Goal: Task Accomplishment & Management: Complete application form

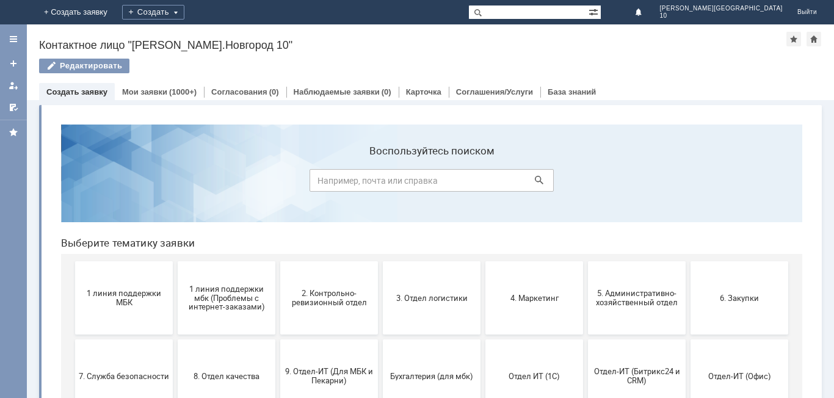
click at [308, 302] on span "2. Контрольно-ревизионный отдел" at bounding box center [329, 298] width 90 height 18
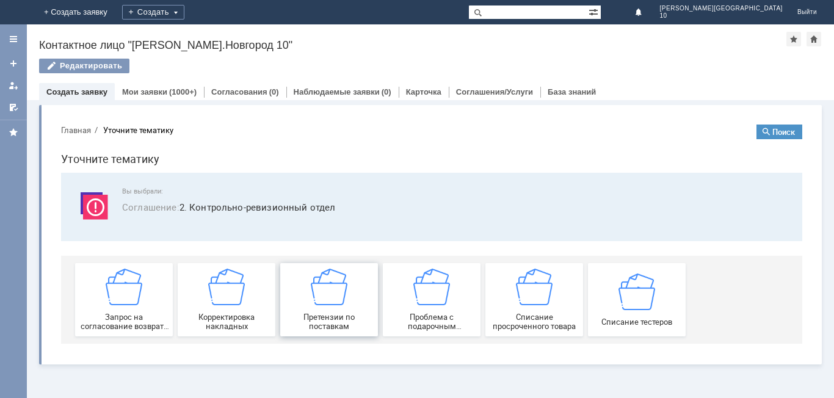
click at [334, 310] on div "Претензии по поставкам" at bounding box center [329, 300] width 90 height 62
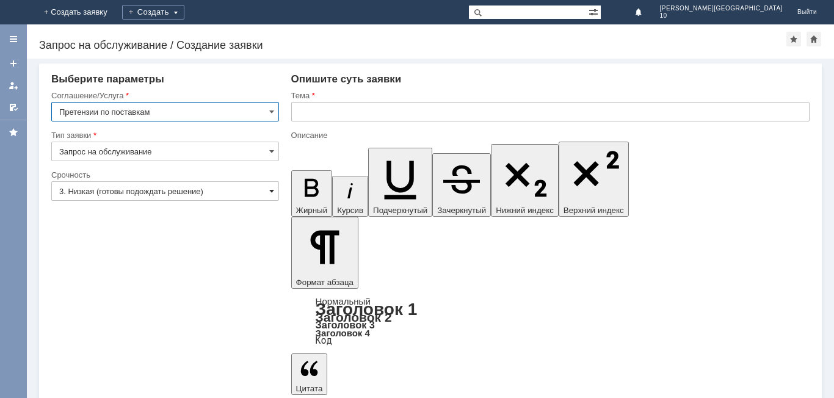
click at [269, 194] on span at bounding box center [271, 191] width 5 height 10
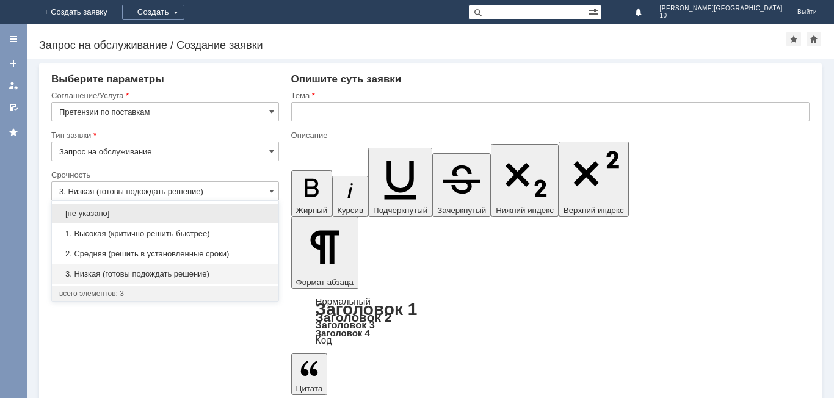
drag, startPoint x: 116, startPoint y: 236, endPoint x: 122, endPoint y: 230, distance: 8.6
click at [117, 233] on span "1. Высокая (критично решить быстрее)" at bounding box center [165, 234] width 212 height 10
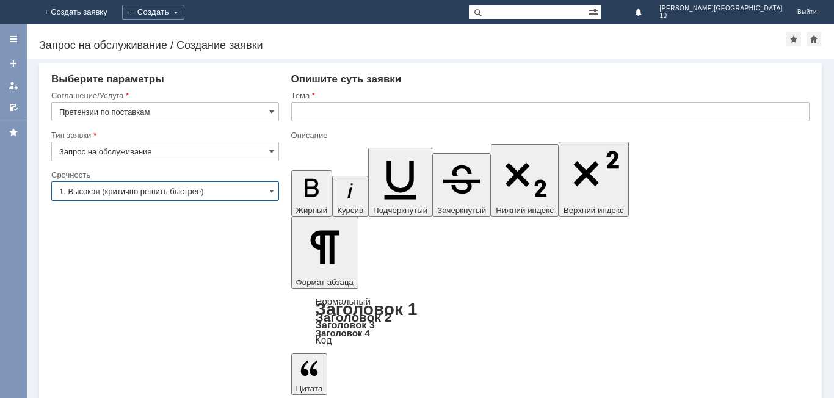
type input "1. Высокая (критично решить быстрее)"
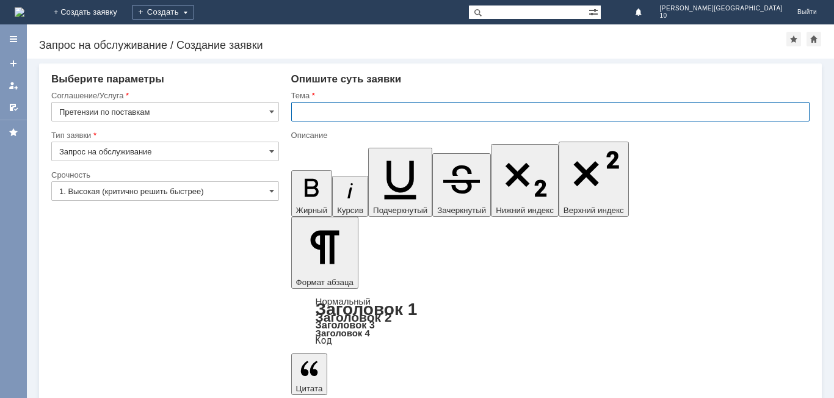
click at [306, 118] on input "text" at bounding box center [550, 112] width 518 height 20
type input "Брак при приемке товара. Накладная № НН Т2-001129 от [DATE]"
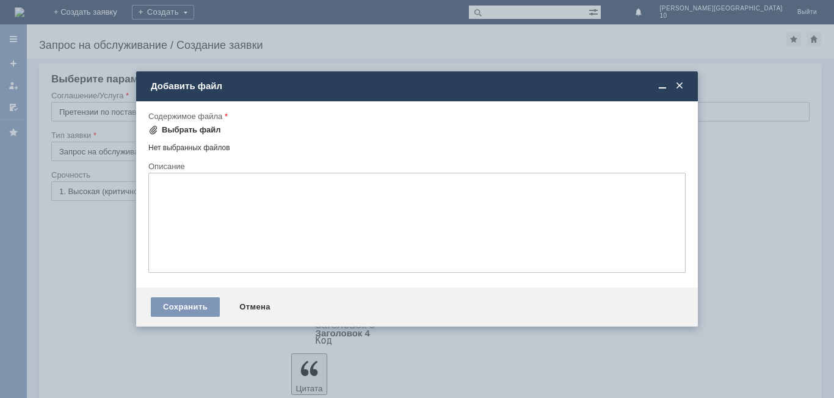
click at [189, 131] on div "Выбрать файл" at bounding box center [191, 130] width 59 height 10
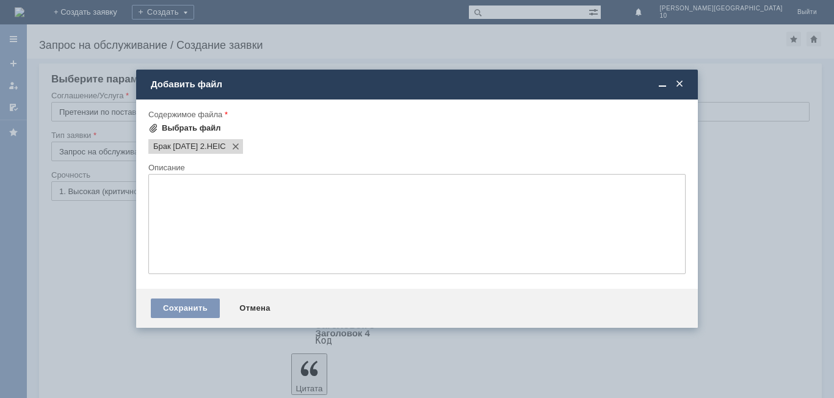
scroll to position [0, 0]
click at [194, 129] on div "Выбрать файл" at bounding box center [191, 128] width 59 height 10
click at [184, 308] on div "Сохранить" at bounding box center [185, 309] width 69 height 20
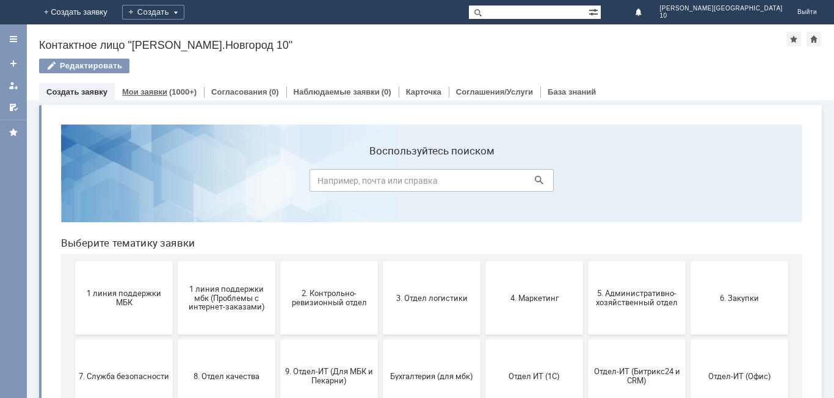
click at [170, 91] on div "(1000+)" at bounding box center [182, 91] width 27 height 9
click at [157, 92] on link "Мои заявки" at bounding box center [144, 91] width 45 height 9
click at [161, 90] on link "Мои заявки" at bounding box center [144, 91] width 45 height 9
click at [163, 93] on link "Мои заявки" at bounding box center [144, 91] width 45 height 9
